Goal: Find specific page/section: Find specific page/section

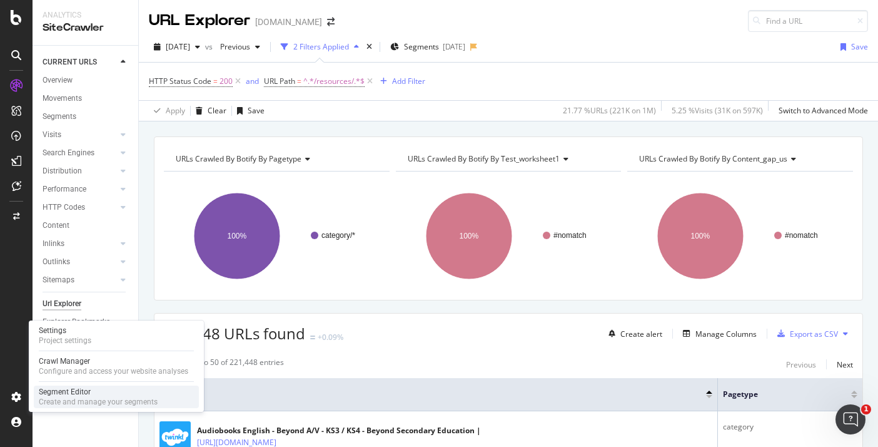
click at [76, 390] on div "Segment Editor" at bounding box center [98, 392] width 119 height 10
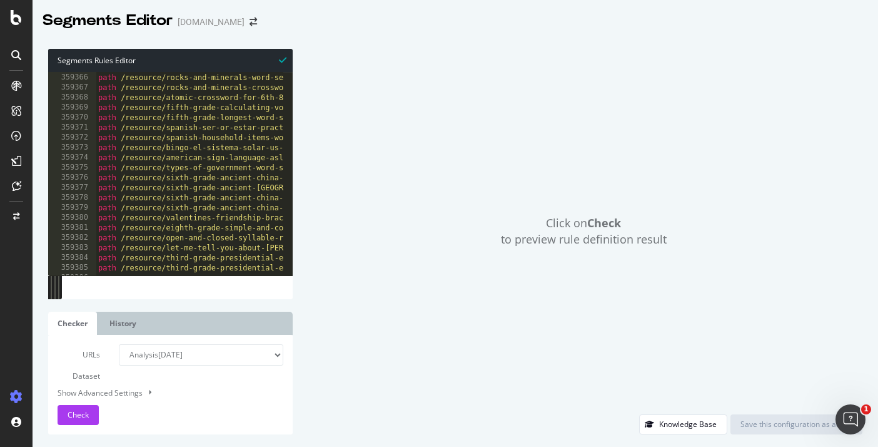
scroll to position [20070, 0]
